Goal: Check status: Check status

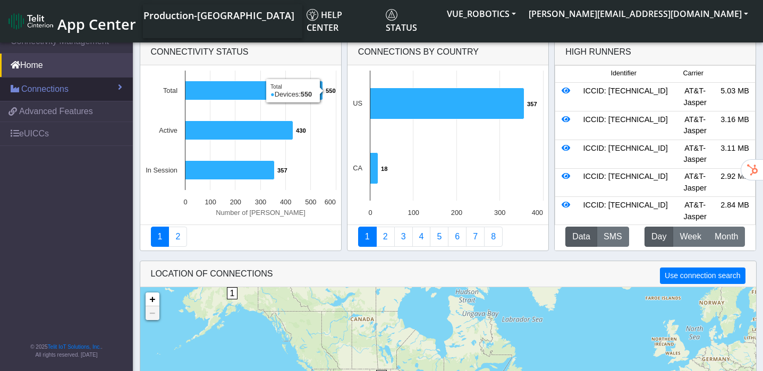
click at [98, 86] on link "Connections" at bounding box center [66, 89] width 133 height 23
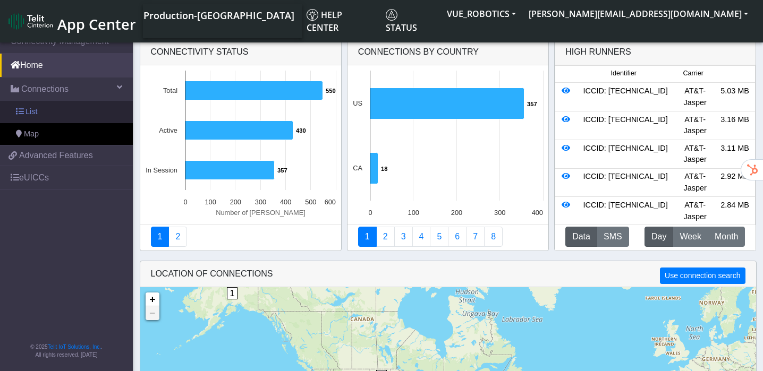
click at [80, 109] on link "List" at bounding box center [66, 112] width 133 height 22
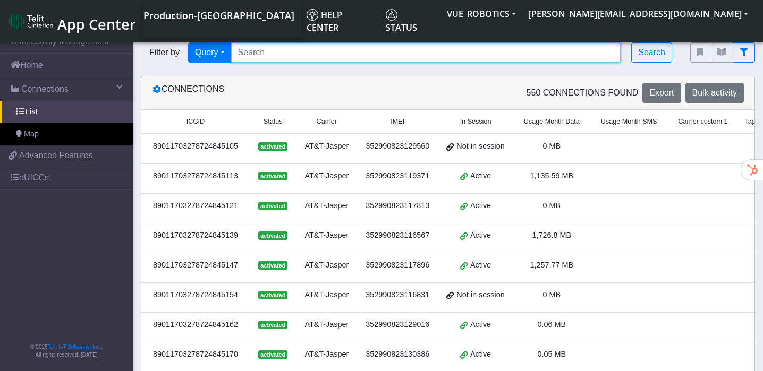
click at [304, 57] on input "Search..." at bounding box center [426, 53] width 390 height 20
paste input "352990823126533"
type input "352990823126533"
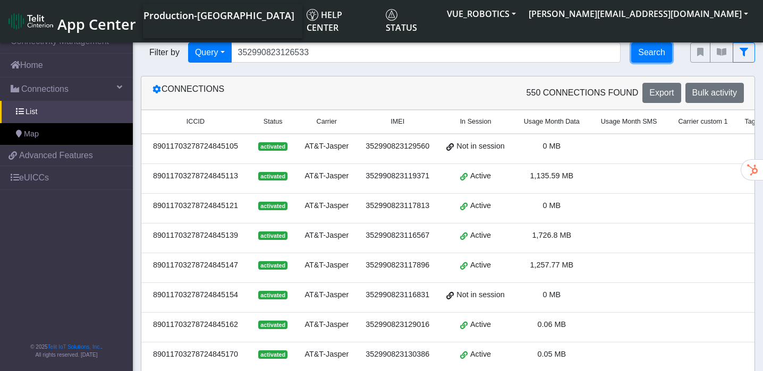
click at [638, 60] on button "Search" at bounding box center [651, 53] width 41 height 20
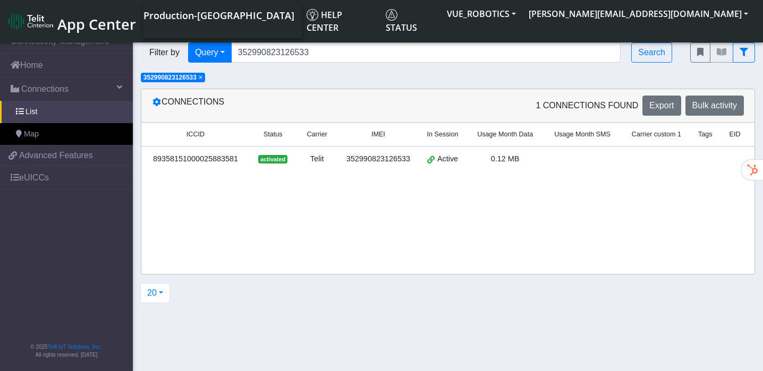
click at [383, 159] on div "352990823126533" at bounding box center [378, 160] width 68 height 12
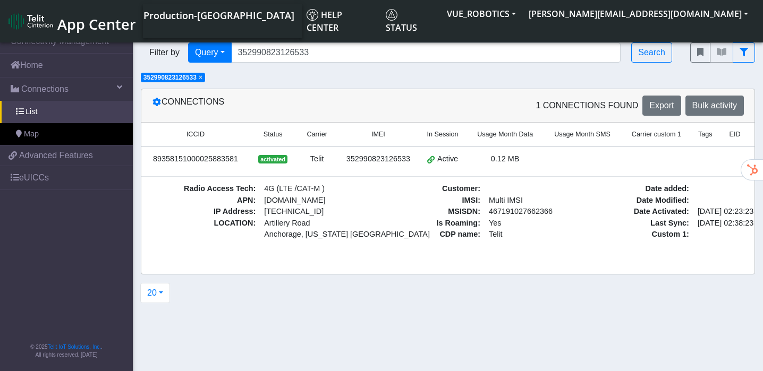
click at [592, 152] on td at bounding box center [583, 162] width 78 height 30
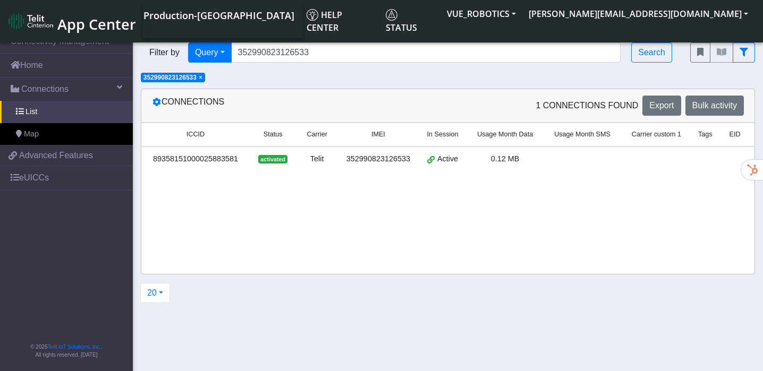
click at [592, 152] on td at bounding box center [583, 162] width 78 height 30
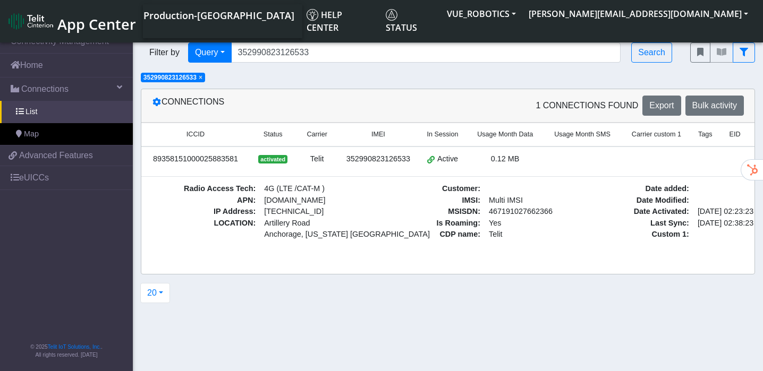
click at [316, 132] on span "Carrier" at bounding box center [317, 135] width 20 height 10
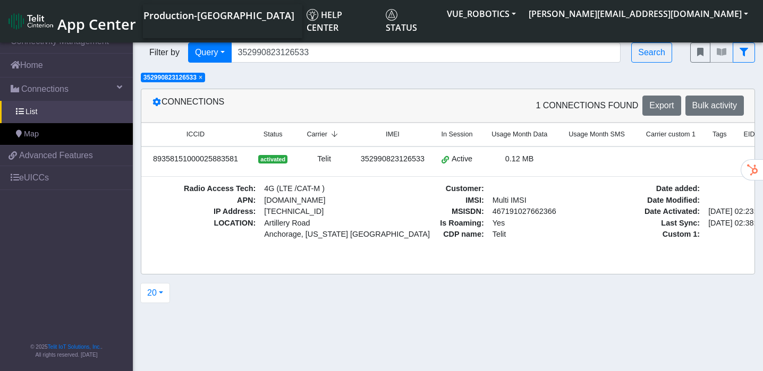
click at [271, 140] on th "Status" at bounding box center [273, 134] width 46 height 23
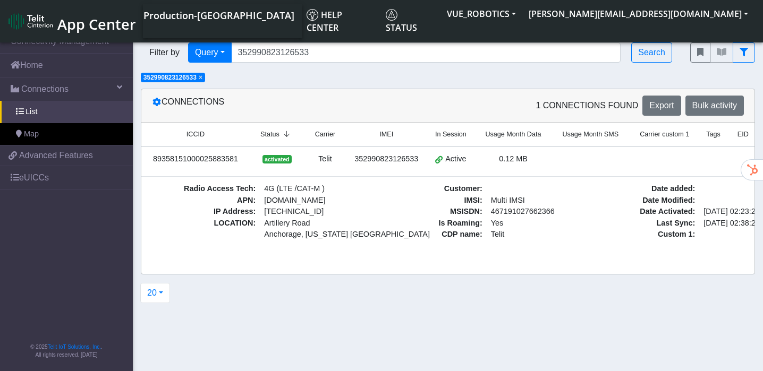
click at [197, 134] on span "ICCID" at bounding box center [196, 135] width 18 height 10
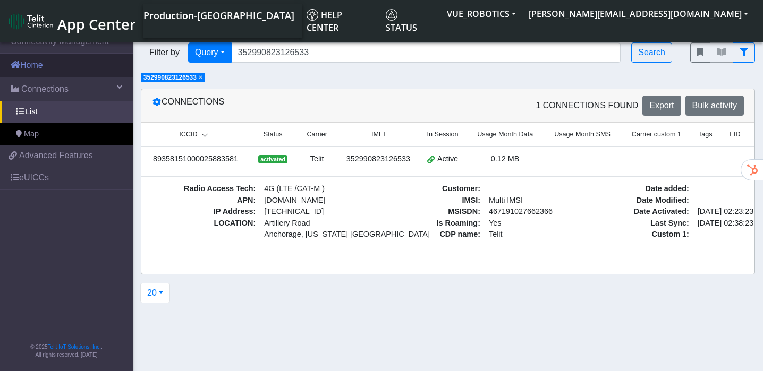
click at [57, 64] on link "Home" at bounding box center [66, 65] width 133 height 23
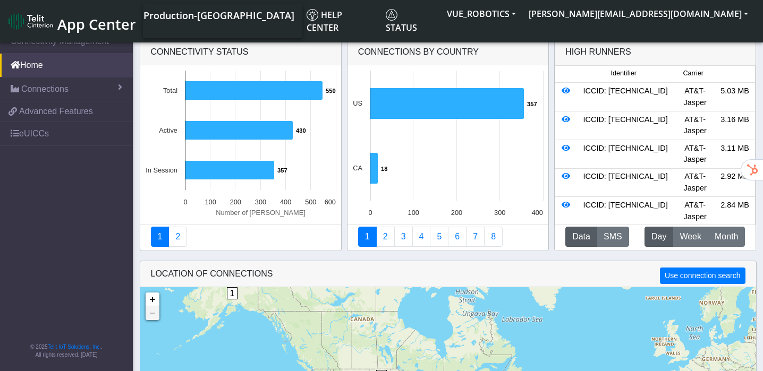
click at [230, 294] on span "1" at bounding box center [232, 293] width 11 height 12
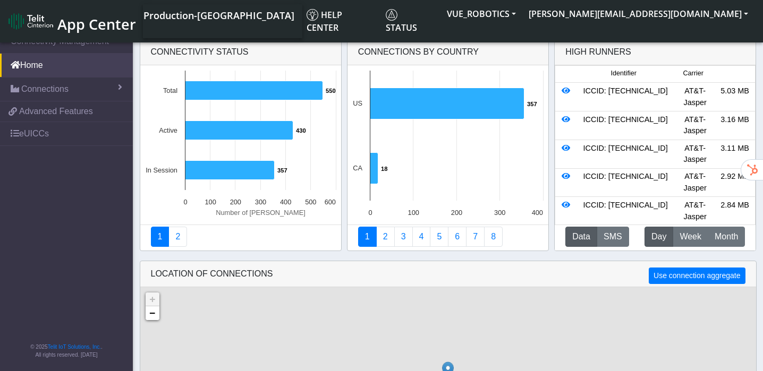
scroll to position [78, 0]
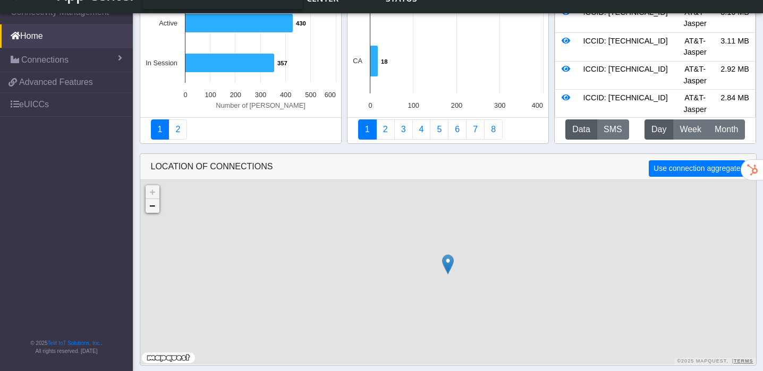
click at [158, 208] on link "−" at bounding box center [153, 206] width 14 height 14
click at [151, 196] on link "+" at bounding box center [153, 192] width 14 height 14
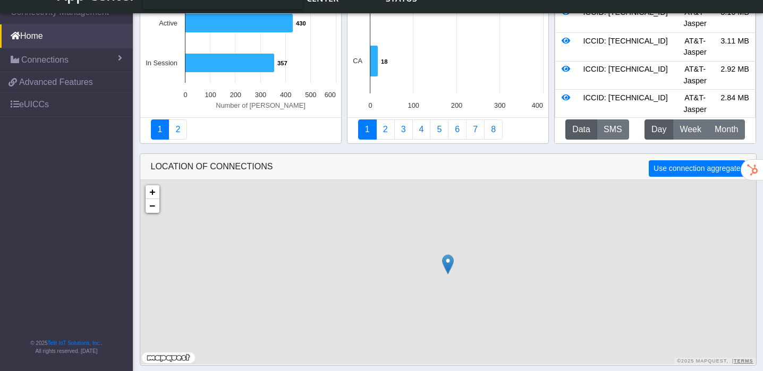
click at [449, 266] on img at bounding box center [448, 265] width 12 height 20
click at [438, 252] on link "Click here" at bounding box center [430, 253] width 28 height 7
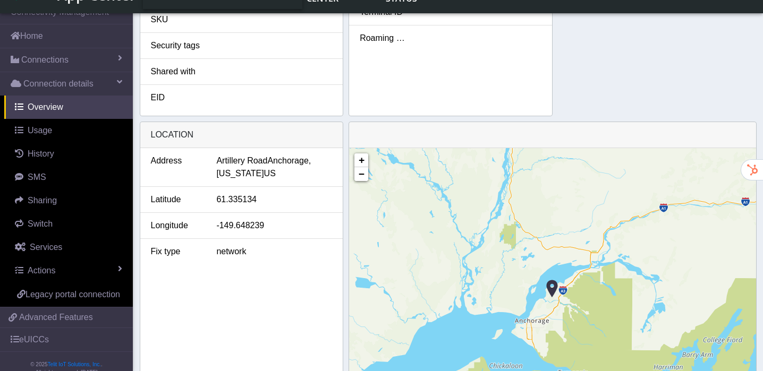
scroll to position [422, 0]
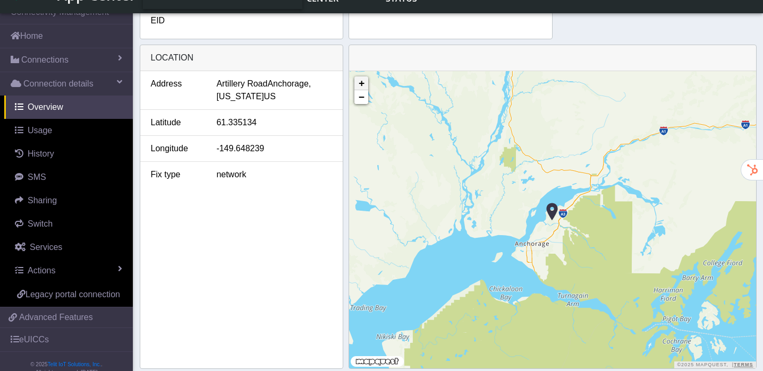
click at [367, 83] on link "+" at bounding box center [361, 84] width 14 height 14
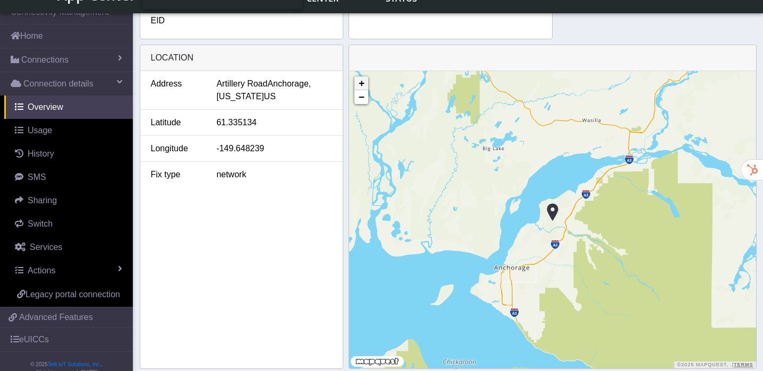
click at [367, 83] on link "+" at bounding box center [361, 84] width 14 height 14
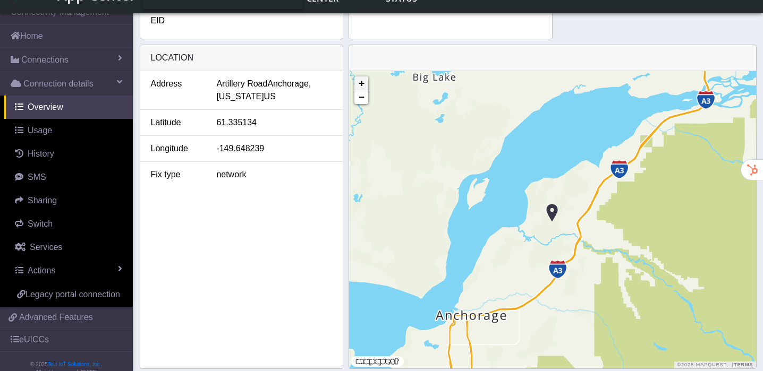
click at [367, 83] on link "+" at bounding box center [361, 84] width 14 height 14
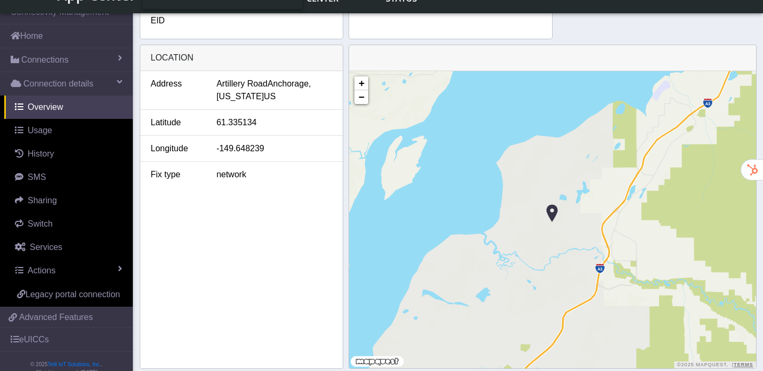
click at [553, 212] on img at bounding box center [552, 214] width 12 height 20
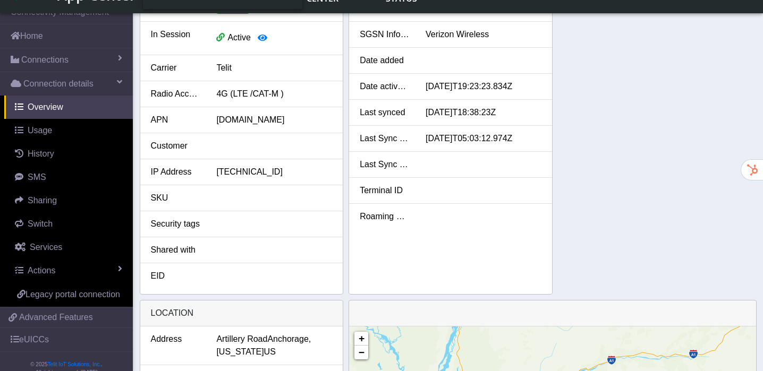
scroll to position [35, 0]
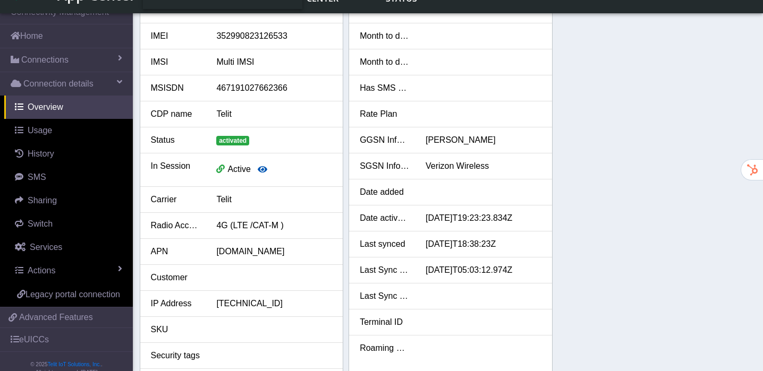
click at [265, 170] on icon "button" at bounding box center [263, 169] width 10 height 9
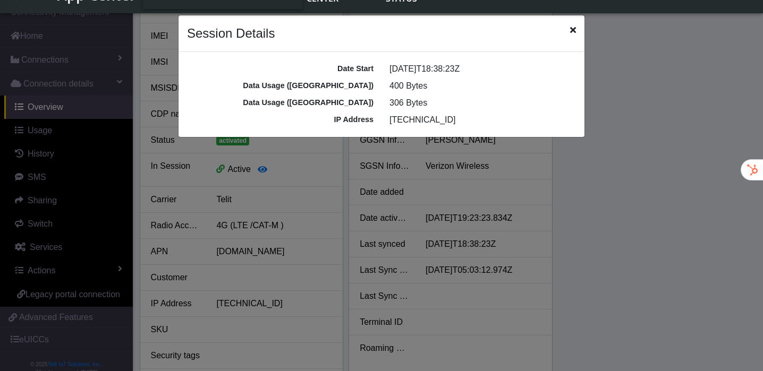
click at [335, 181] on ngb-modal-window "Session Details Date Start [DATE]T18:38:23Z Data Usage ([GEOGRAPHIC_DATA]) 400 …" at bounding box center [381, 185] width 763 height 371
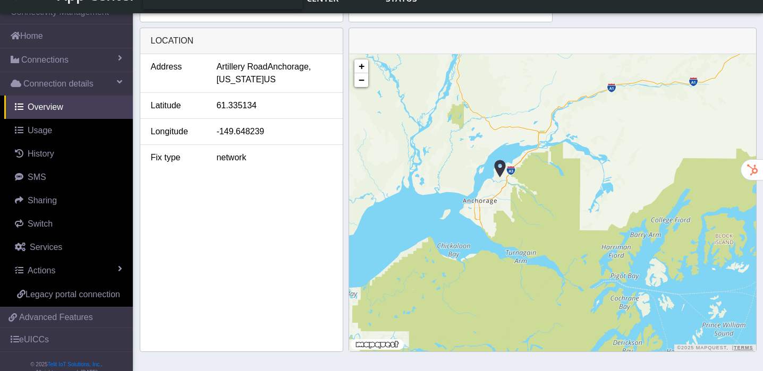
scroll to position [440, 0]
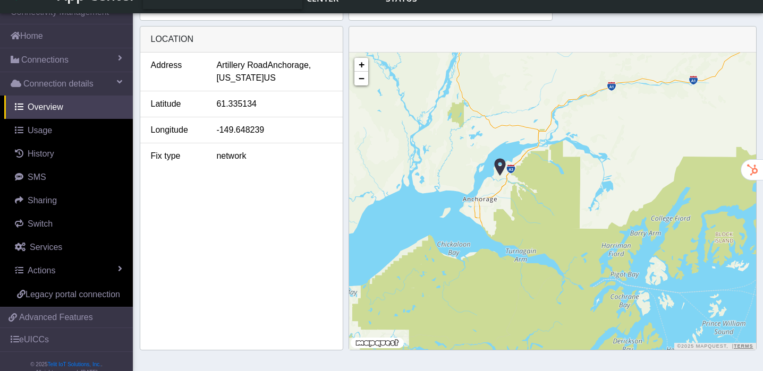
click at [501, 169] on img at bounding box center [500, 167] width 12 height 20
click at [361, 64] on link "+" at bounding box center [361, 65] width 14 height 14
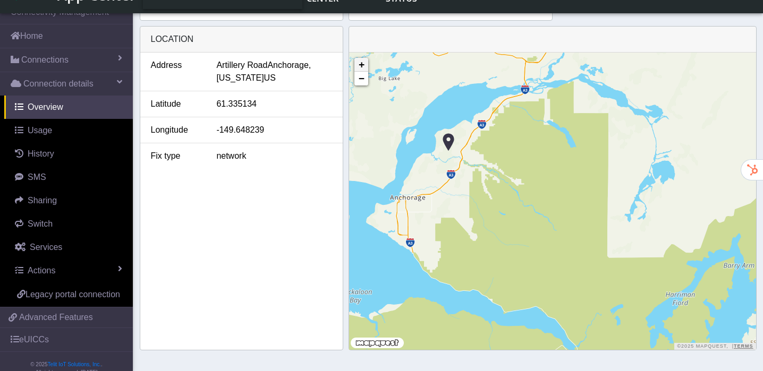
click at [361, 64] on link "+" at bounding box center [361, 65] width 14 height 14
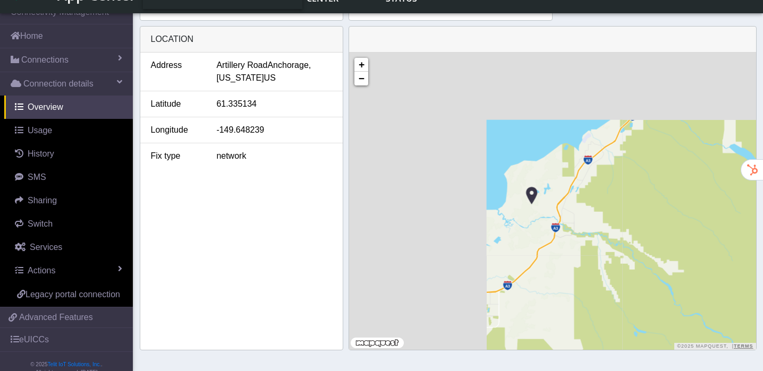
drag, startPoint x: 490, startPoint y: 163, endPoint x: 732, endPoint y: 306, distance: 280.6
click at [735, 306] on div "+ − ©2025 MapQuest, | Terms" at bounding box center [552, 202] width 406 height 298
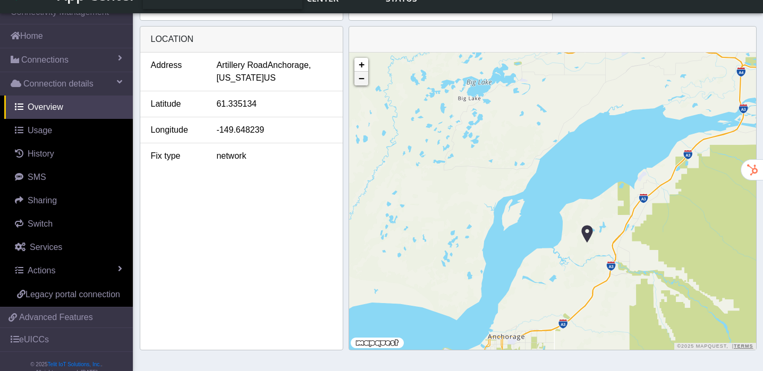
click at [365, 77] on link "−" at bounding box center [361, 79] width 14 height 14
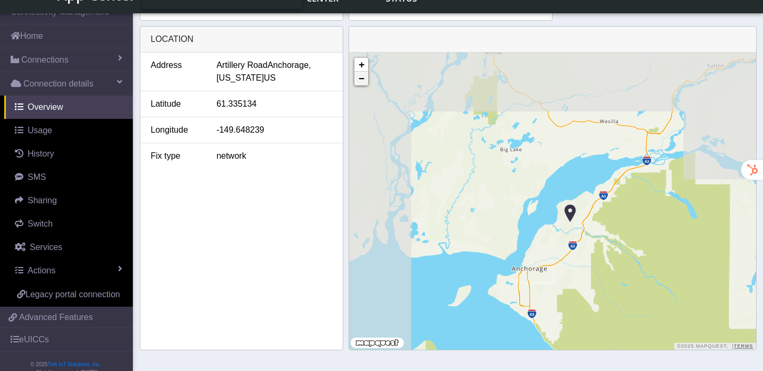
click at [365, 77] on link "−" at bounding box center [361, 79] width 14 height 14
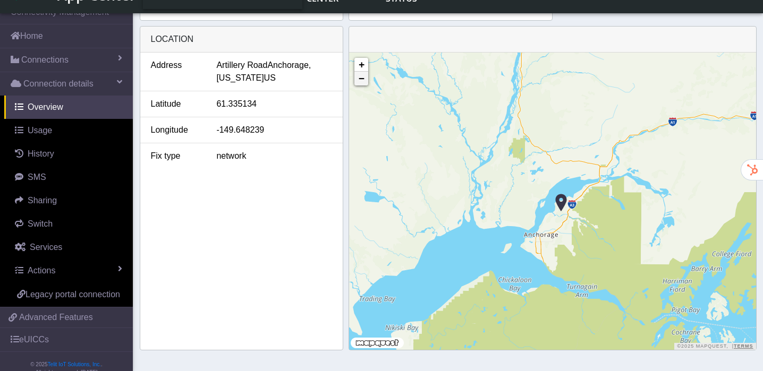
click at [365, 81] on link "−" at bounding box center [361, 79] width 14 height 14
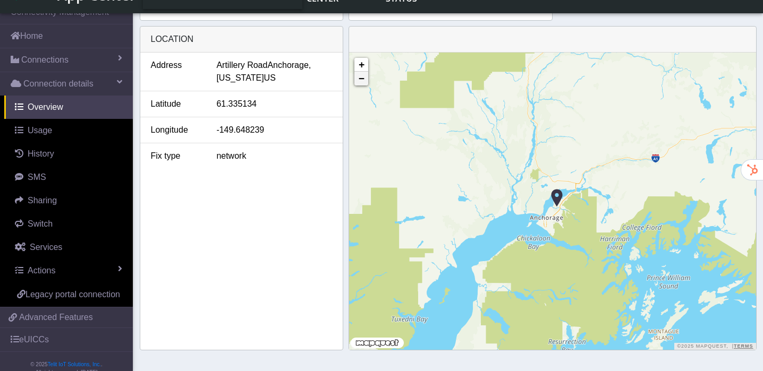
click at [361, 79] on link "−" at bounding box center [361, 79] width 14 height 14
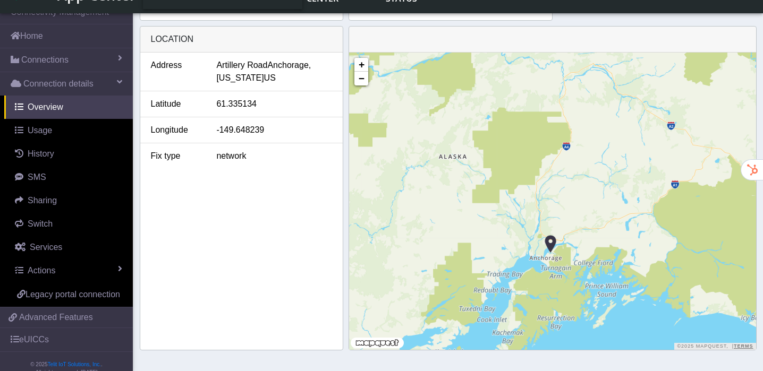
drag, startPoint x: 434, startPoint y: 161, endPoint x: 428, endPoint y: 201, distance: 40.4
click at [428, 201] on div "+ − ©2025 MapQuest, | Terms" at bounding box center [552, 202] width 406 height 298
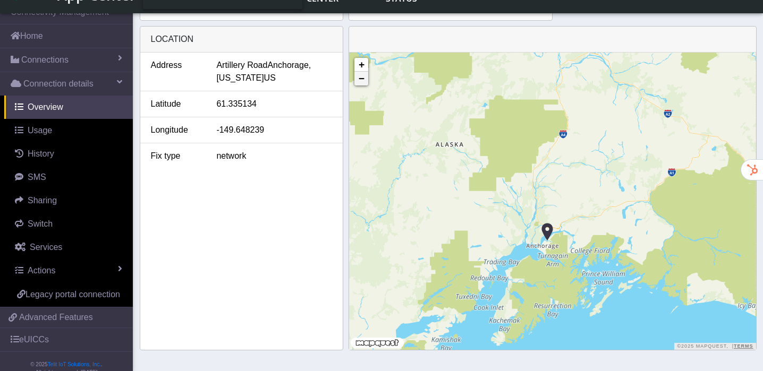
click at [362, 78] on link "−" at bounding box center [361, 79] width 14 height 14
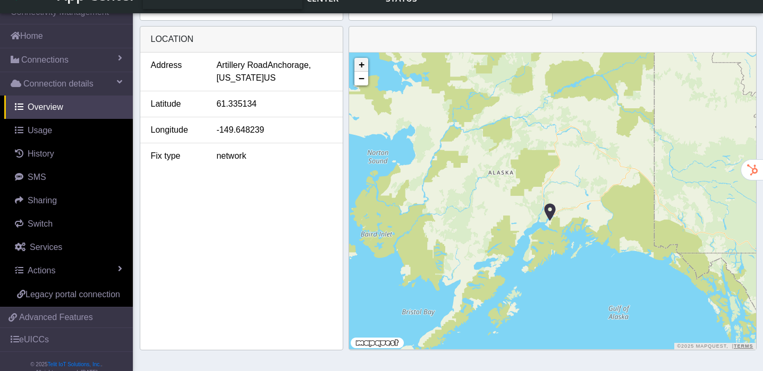
click at [361, 64] on link "+" at bounding box center [361, 65] width 14 height 14
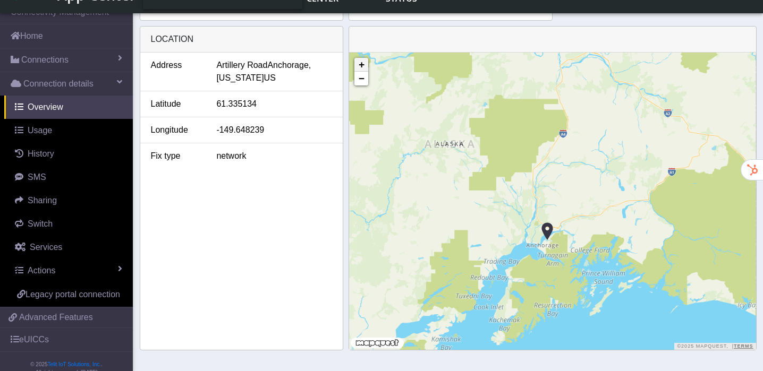
click at [361, 64] on link "+" at bounding box center [361, 65] width 14 height 14
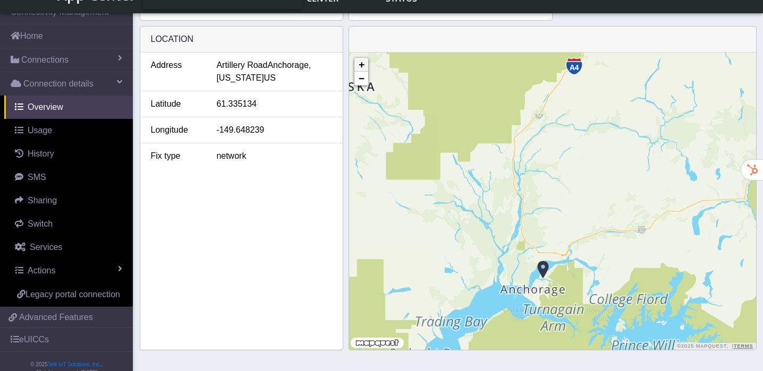
click at [361, 64] on link "+" at bounding box center [361, 65] width 14 height 14
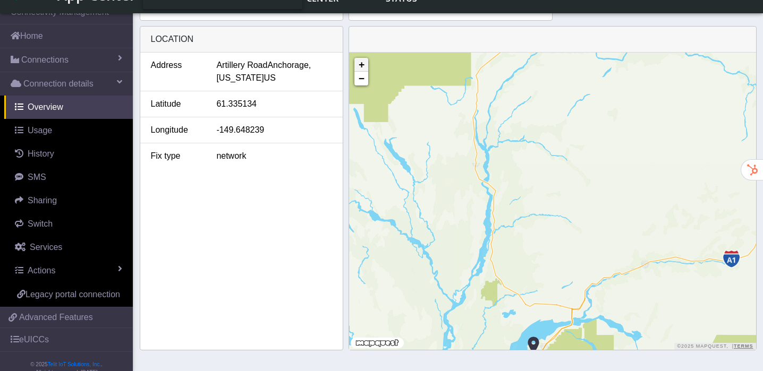
click at [361, 64] on link "+" at bounding box center [361, 65] width 14 height 14
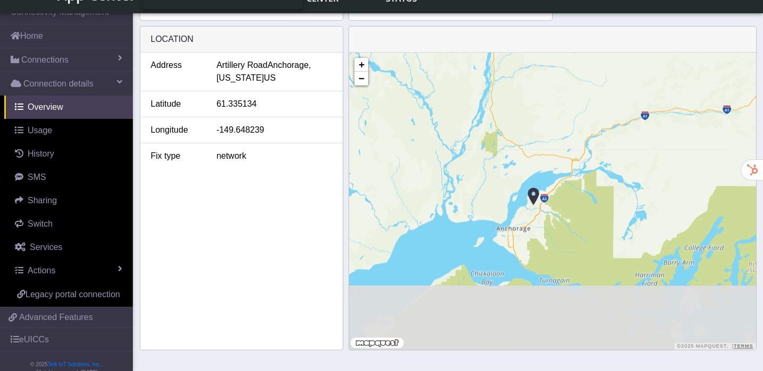
drag, startPoint x: 493, startPoint y: 217, endPoint x: 493, endPoint y: 64, distance: 153.0
click at [493, 64] on div "+ − ©2025 MapQuest, | Terms" at bounding box center [552, 202] width 406 height 298
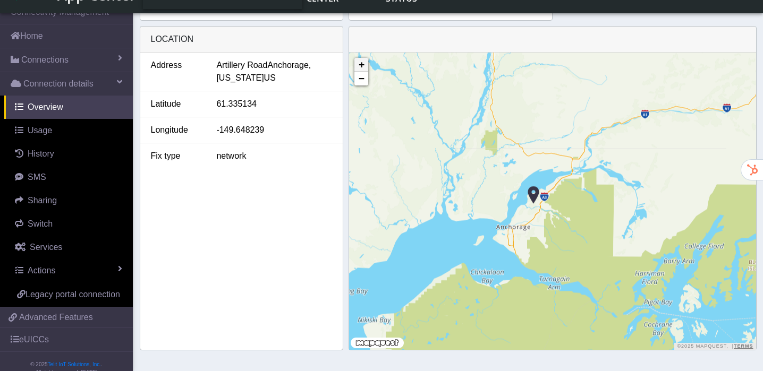
click at [360, 60] on link "+" at bounding box center [361, 65] width 14 height 14
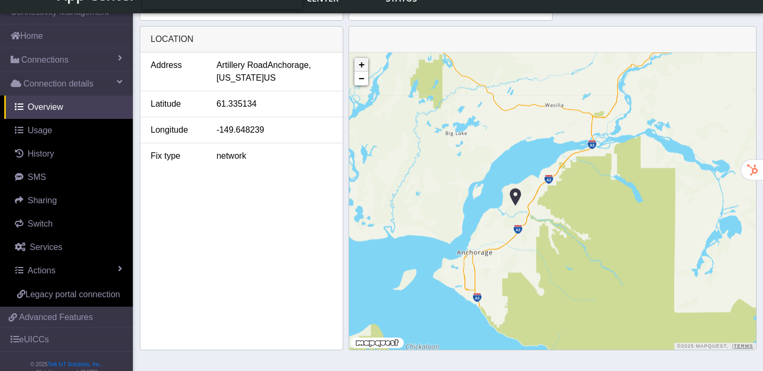
click at [362, 58] on link "+" at bounding box center [361, 65] width 14 height 14
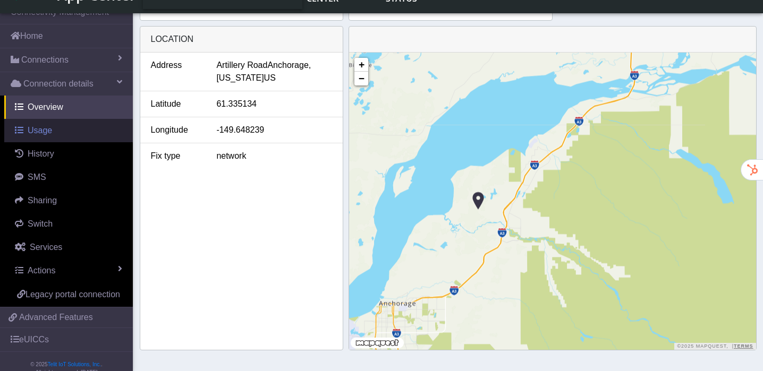
click at [58, 125] on link "Usage" at bounding box center [68, 130] width 129 height 23
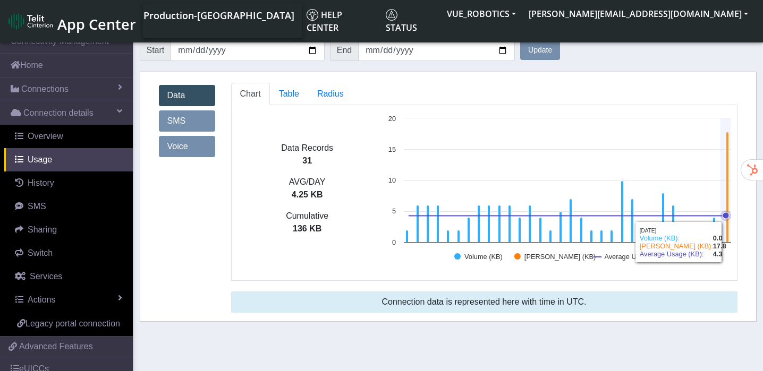
click at [727, 142] on icon at bounding box center [727, 187] width 3 height 111
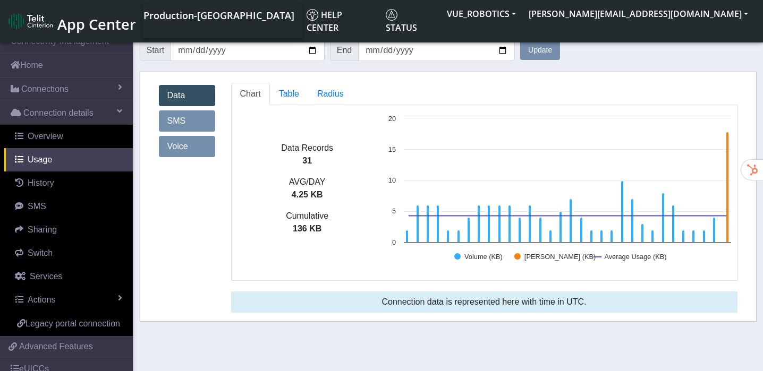
click at [176, 121] on link "SMS" at bounding box center [187, 121] width 56 height 21
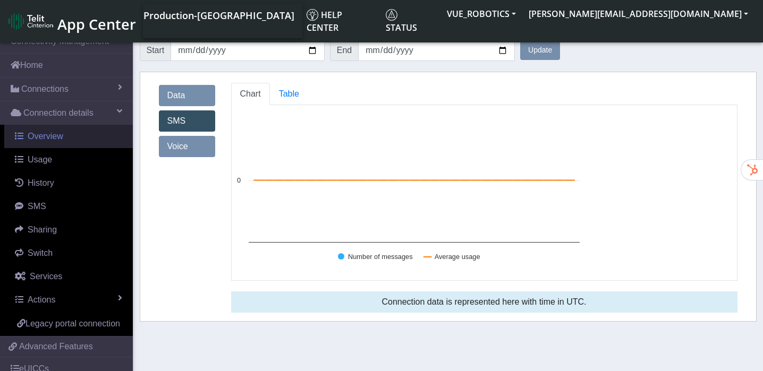
click at [65, 140] on link "Overview" at bounding box center [68, 136] width 129 height 23
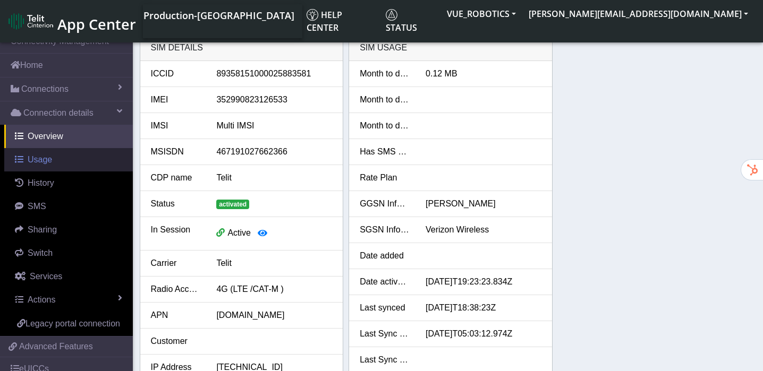
click at [62, 163] on link "Usage" at bounding box center [68, 159] width 129 height 23
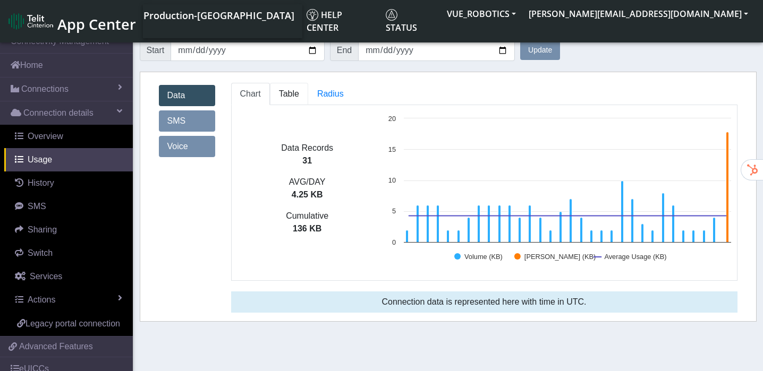
click at [295, 92] on span "Table" at bounding box center [289, 93] width 20 height 9
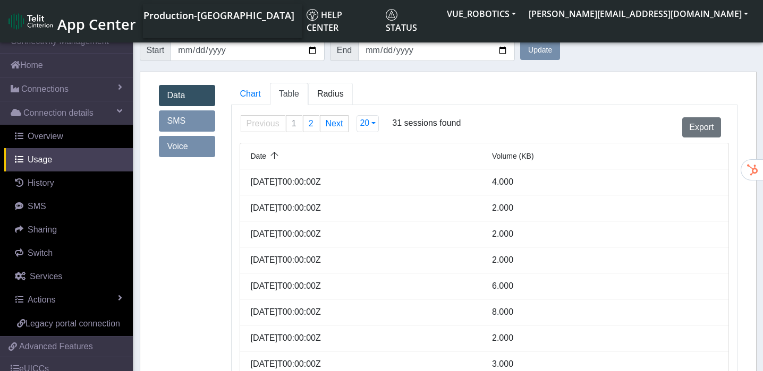
click at [338, 92] on span "Radius" at bounding box center [330, 93] width 27 height 9
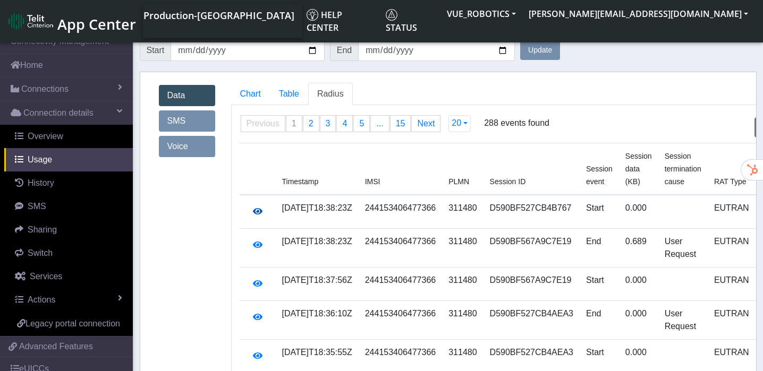
click at [255, 210] on icon "button" at bounding box center [258, 211] width 10 height 9
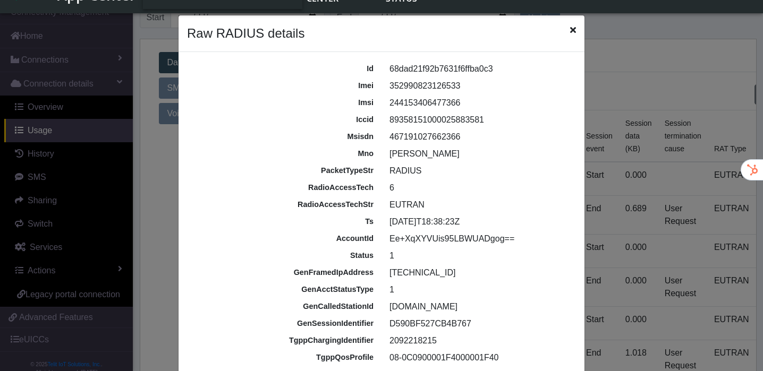
click at [574, 29] on icon "Close" at bounding box center [573, 30] width 6 height 9
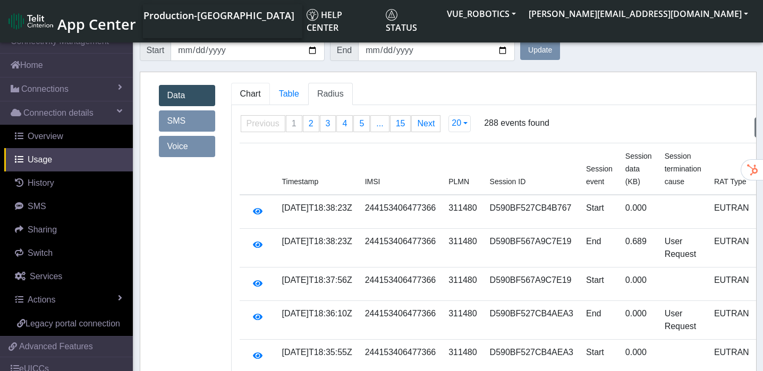
click at [251, 94] on span "Chart" at bounding box center [250, 93] width 21 height 9
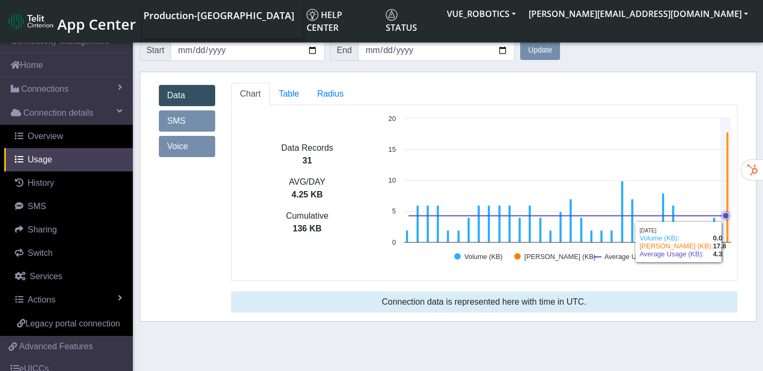
click at [727, 146] on icon at bounding box center [727, 187] width 3 height 111
